Goal: Task Accomplishment & Management: Complete application form

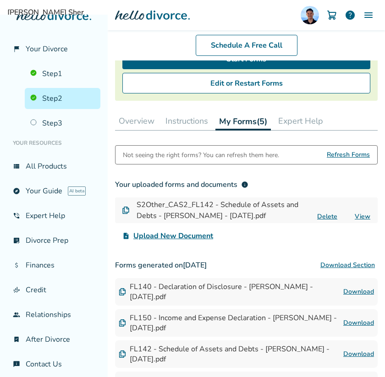
scroll to position [250, 0]
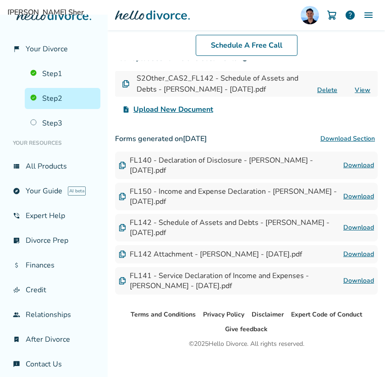
click at [189, 104] on span "Upload New Document" at bounding box center [173, 109] width 80 height 11
click at [0, 0] on input "upload_file Upload New Document" at bounding box center [0, 0] width 0 height 0
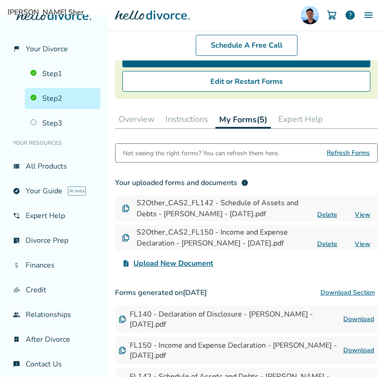
scroll to position [129, 0]
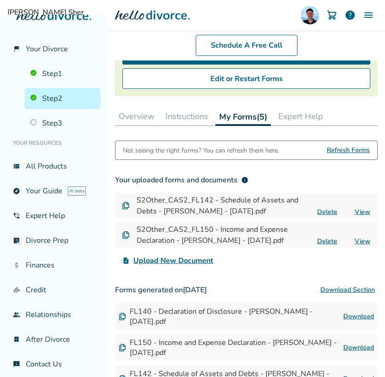
click at [336, 144] on span "Refresh Forms" at bounding box center [347, 150] width 43 height 18
click at [200, 123] on button "Instructions" at bounding box center [187, 116] width 50 height 18
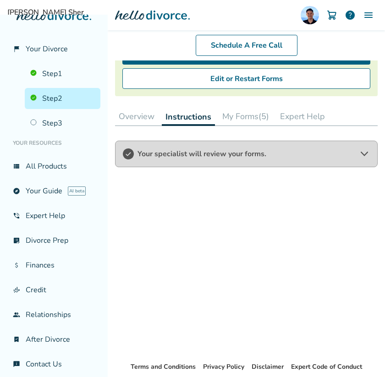
click at [203, 155] on span "Your specialist will review your forms." at bounding box center [245, 154] width 217 height 10
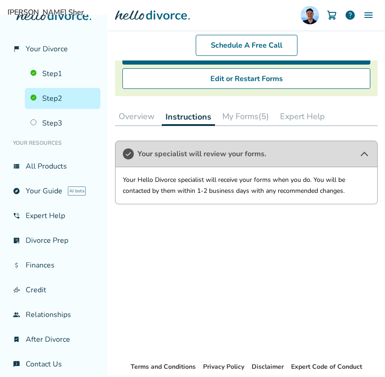
click at [203, 155] on span "Your specialist will review your forms." at bounding box center [245, 154] width 217 height 10
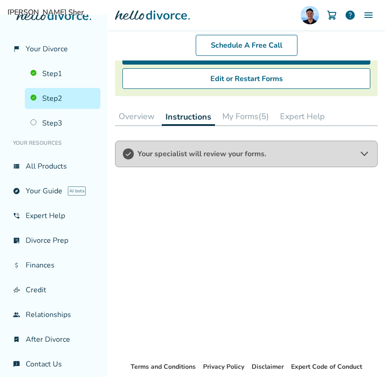
click at [235, 115] on button "My Forms (5)" at bounding box center [245, 116] width 54 height 18
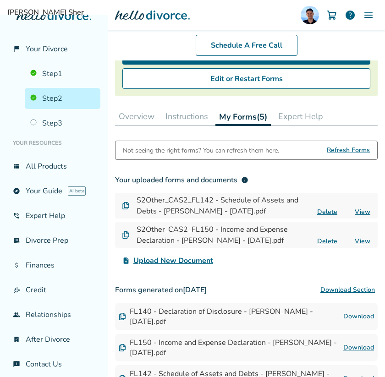
click at [193, 112] on button "Instructions" at bounding box center [187, 116] width 50 height 18
